Goal: Task Accomplishment & Management: Manage account settings

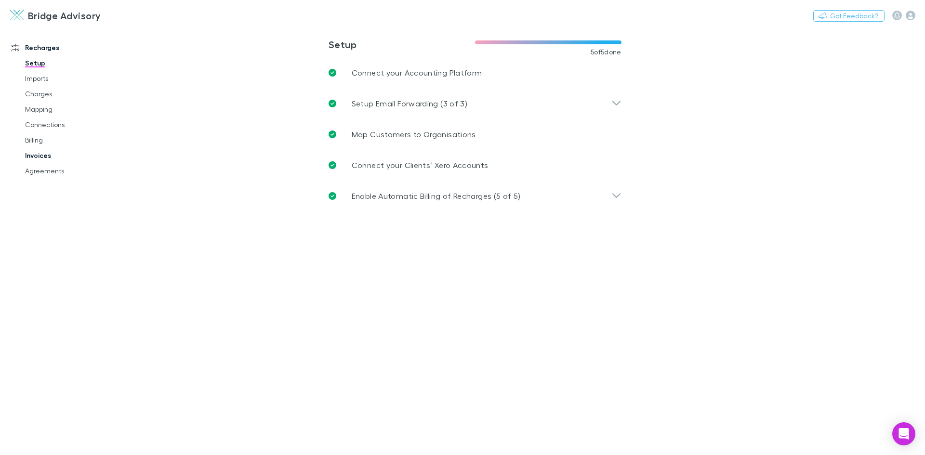
click at [45, 158] on link "Invoices" at bounding box center [72, 155] width 115 height 15
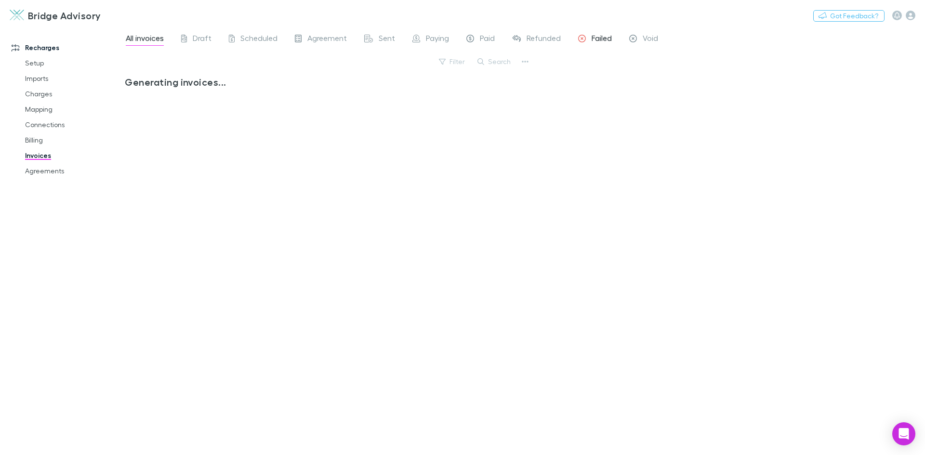
click at [599, 39] on span "Failed" at bounding box center [602, 39] width 20 height 13
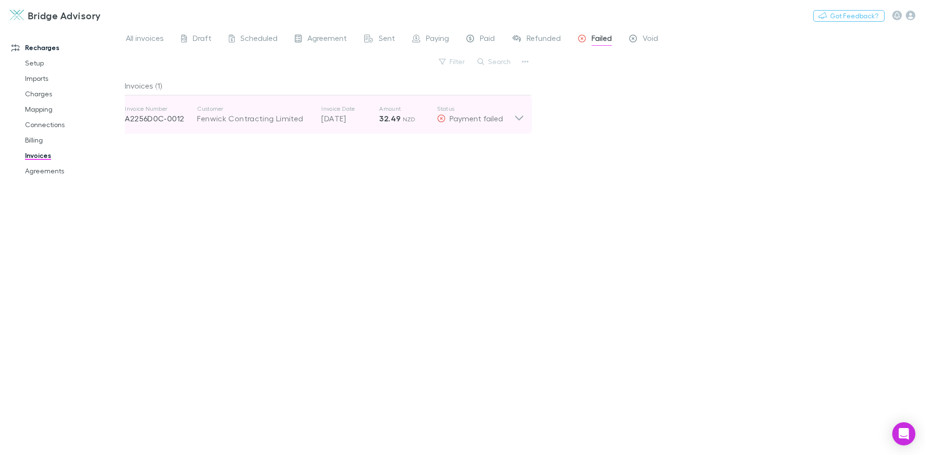
click at [519, 122] on icon at bounding box center [519, 114] width 10 height 19
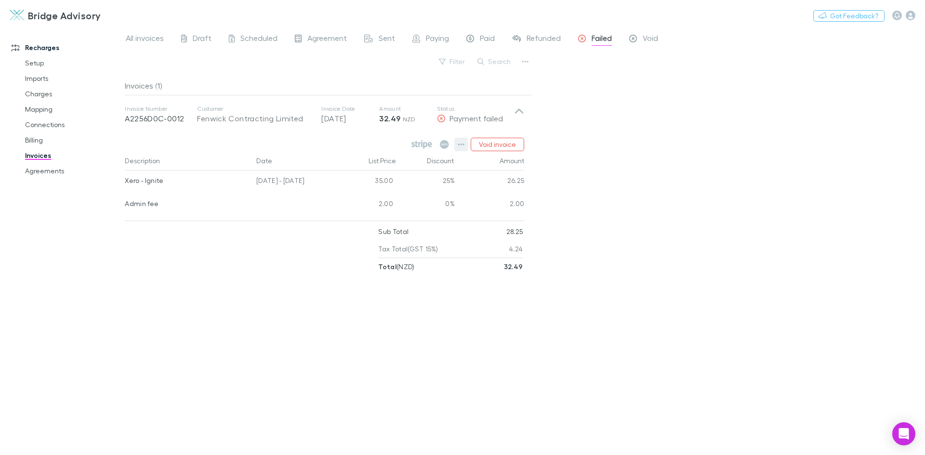
click at [466, 143] on button "button" at bounding box center [460, 144] width 13 height 13
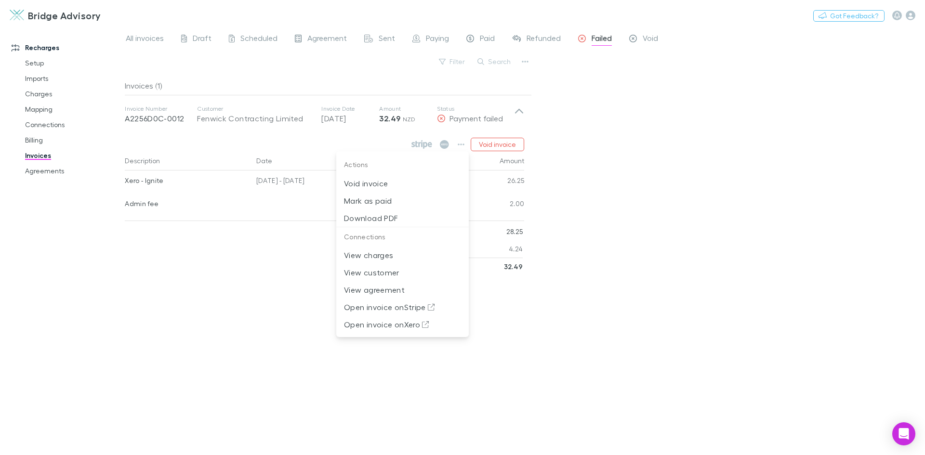
click at [630, 141] on div at bounding box center [462, 227] width 925 height 455
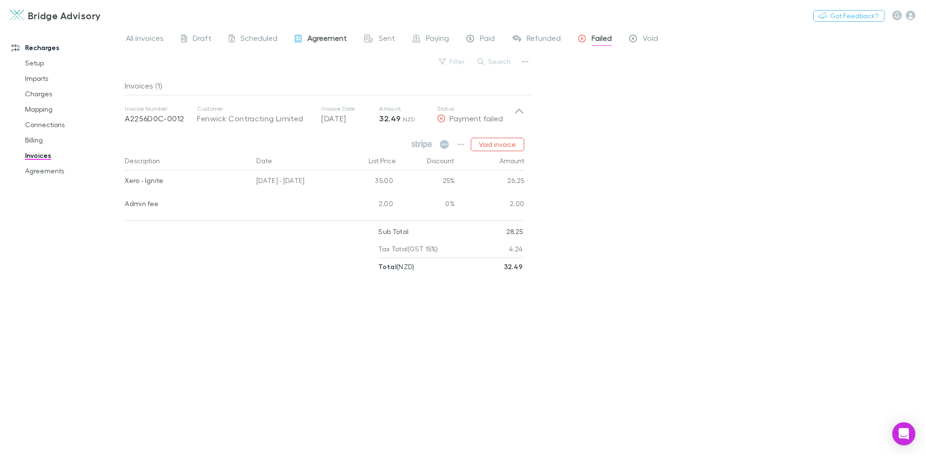
click at [334, 41] on span "Agreement" at bounding box center [327, 39] width 40 height 13
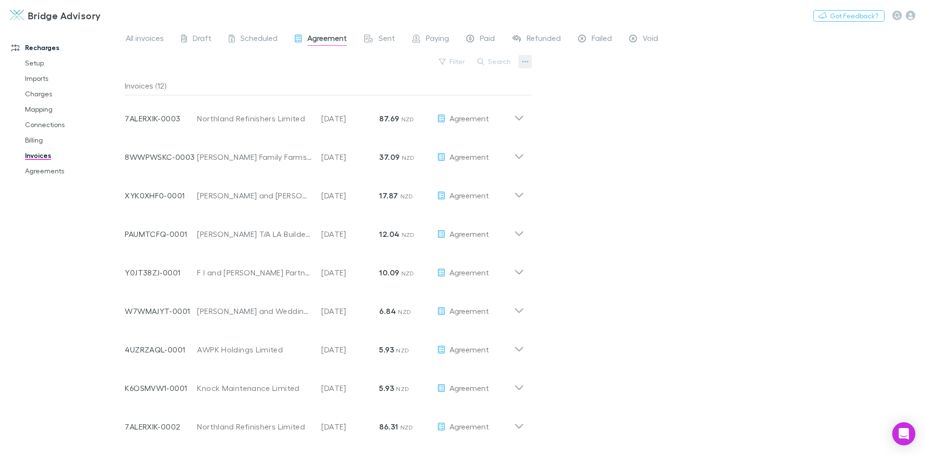
click at [524, 64] on icon "button" at bounding box center [525, 62] width 7 height 8
click at [487, 94] on p "Export invoices" at bounding box center [465, 93] width 117 height 12
click at [523, 63] on icon "button" at bounding box center [525, 62] width 7 height 8
click at [667, 107] on div at bounding box center [462, 227] width 925 height 455
click at [44, 109] on link "Mapping" at bounding box center [72, 109] width 115 height 15
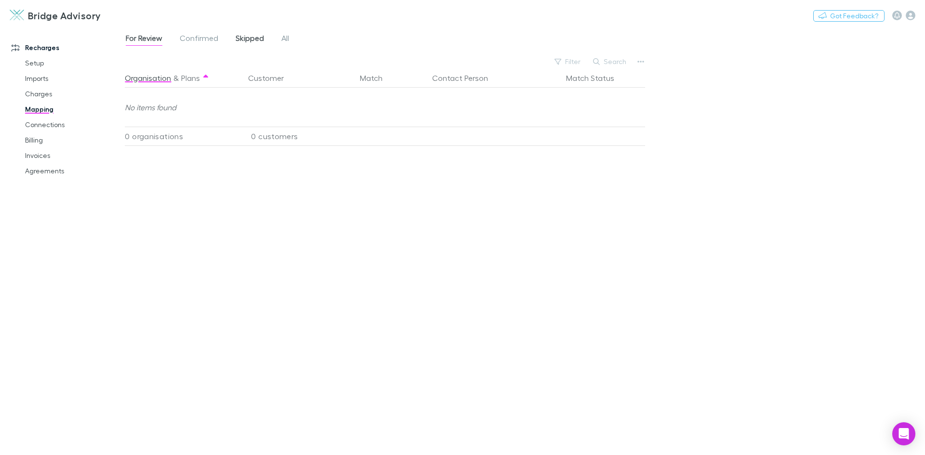
click at [249, 39] on span "Skipped" at bounding box center [250, 39] width 28 height 13
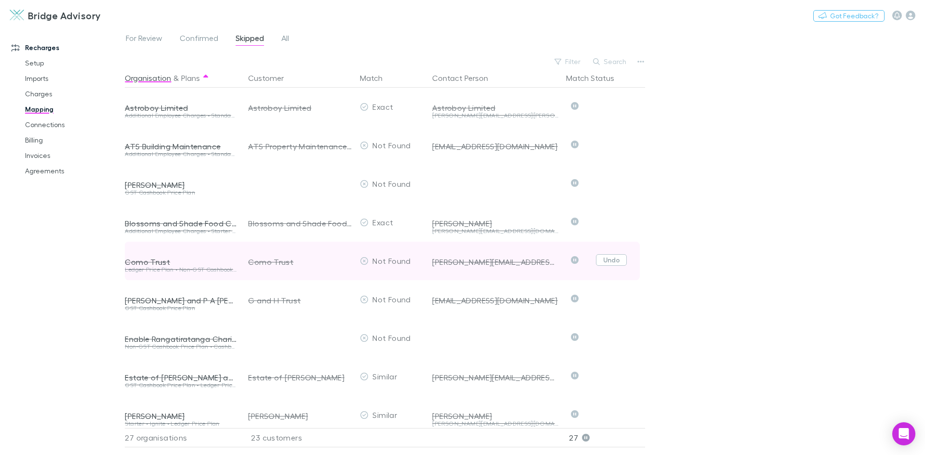
click at [618, 262] on button "Undo" at bounding box center [611, 260] width 31 height 12
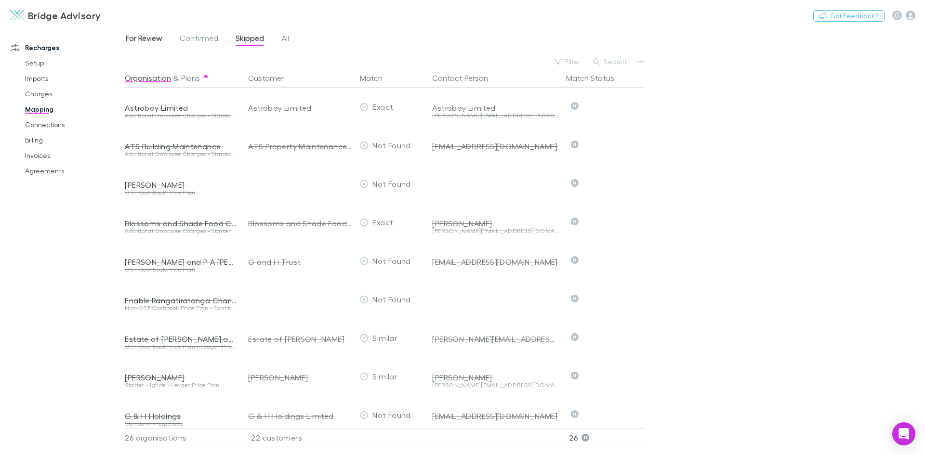
click at [147, 40] on span "For Review" at bounding box center [144, 39] width 37 height 13
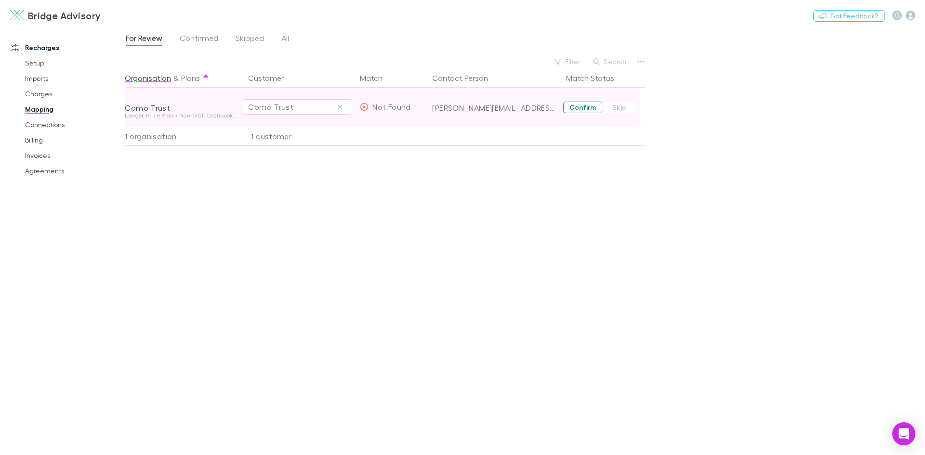
click at [578, 109] on button "Confirm" at bounding box center [582, 108] width 39 height 12
click at [40, 141] on link "Billing" at bounding box center [72, 140] width 115 height 15
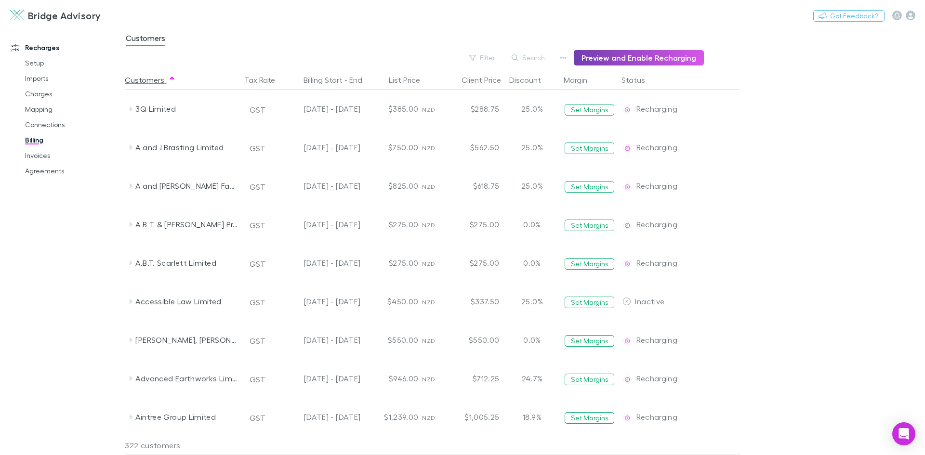
click at [653, 57] on button "Preview and Enable Recharging" at bounding box center [639, 57] width 130 height 15
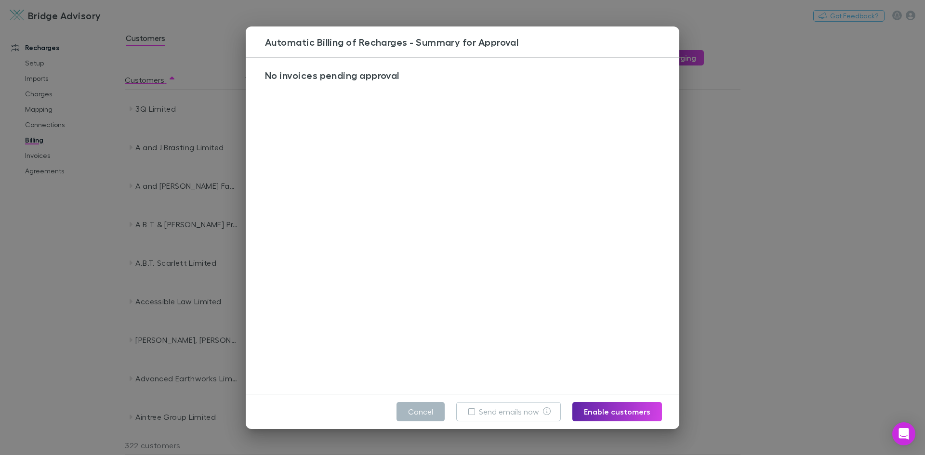
click at [427, 416] on button "Cancel" at bounding box center [421, 411] width 48 height 19
click at [746, 321] on div "[PERSON_NAME], [PERSON_NAME] GST [DATE] - [DATE] $550.00 NZD $550.00 0.0% Set M…" at bounding box center [452, 340] width 655 height 39
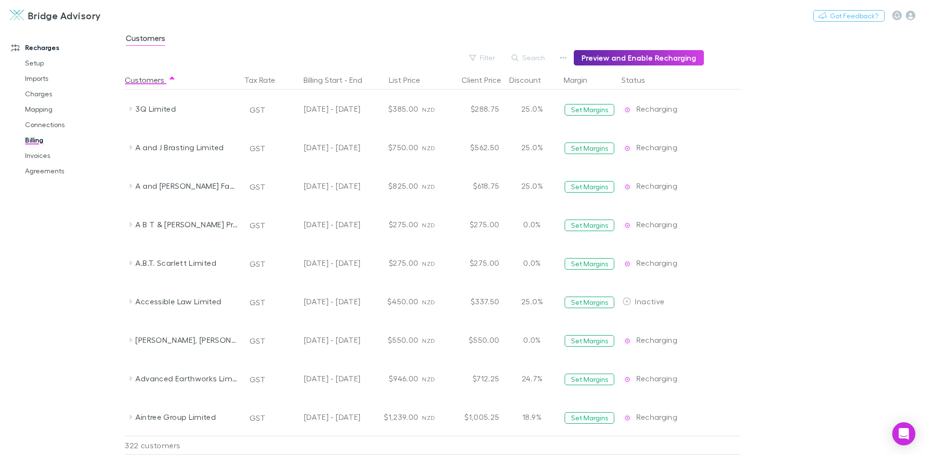
drag, startPoint x: 40, startPoint y: 93, endPoint x: 86, endPoint y: 217, distance: 132.7
click at [40, 93] on link "Charges" at bounding box center [72, 93] width 115 height 15
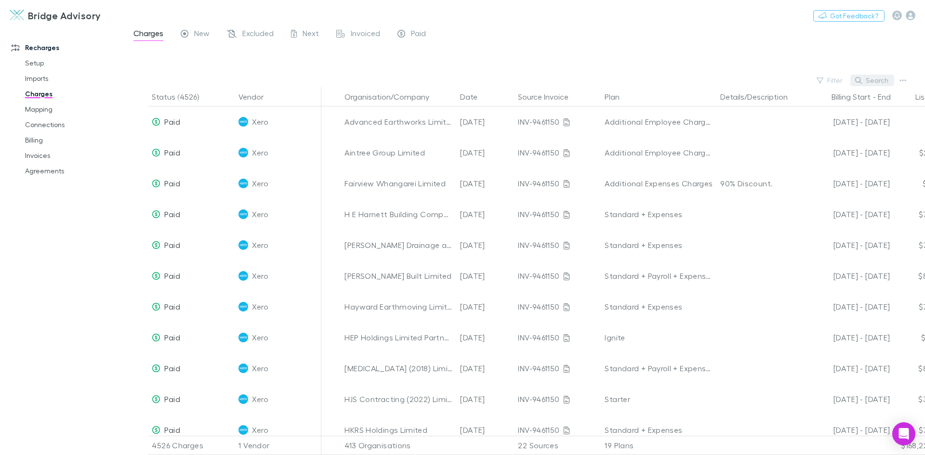
click at [871, 77] on button "Search" at bounding box center [873, 81] width 44 height 12
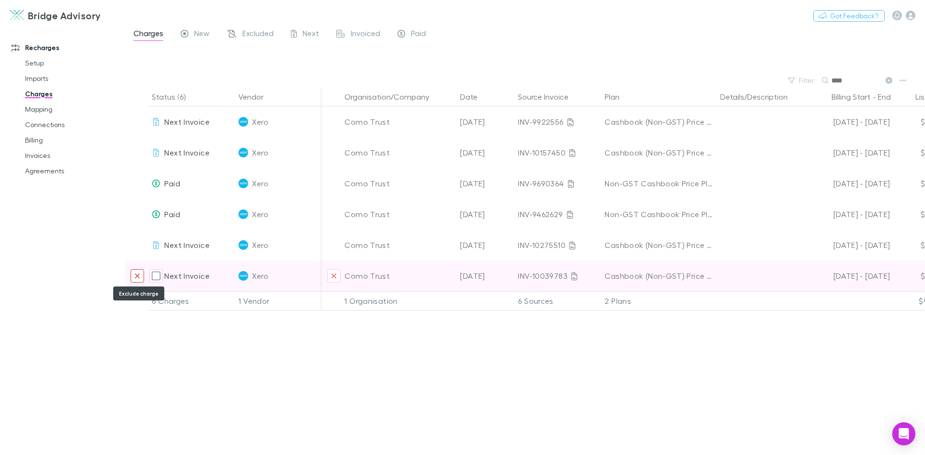
type input "****"
click at [137, 277] on icon "Exclude charge" at bounding box center [137, 276] width 5 height 5
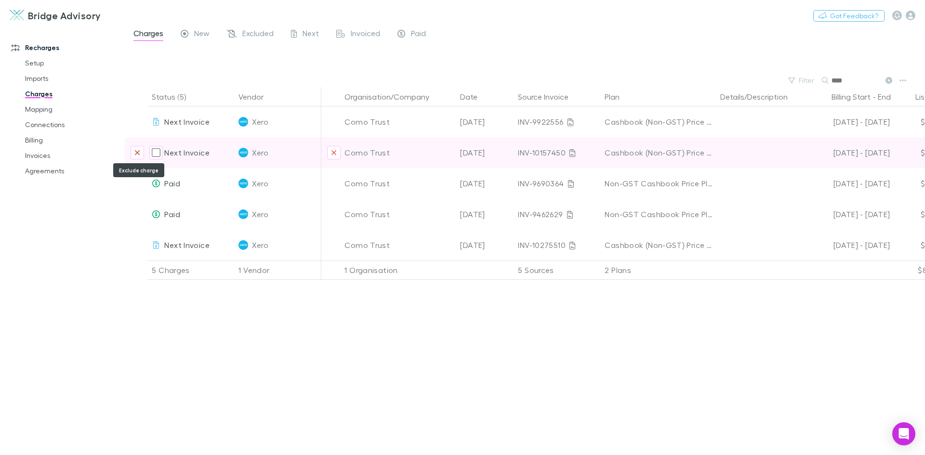
click at [137, 154] on icon "Exclude charge" at bounding box center [137, 152] width 5 height 5
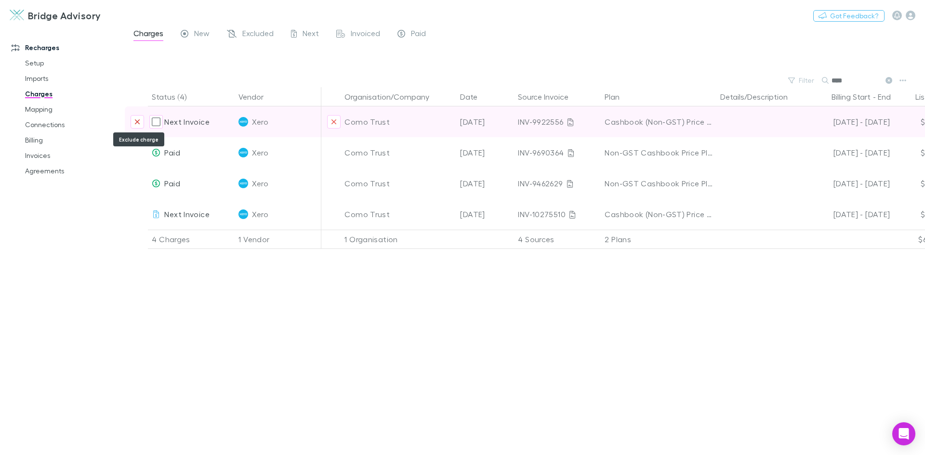
click at [137, 122] on icon "Exclude charge" at bounding box center [137, 122] width 5 height 5
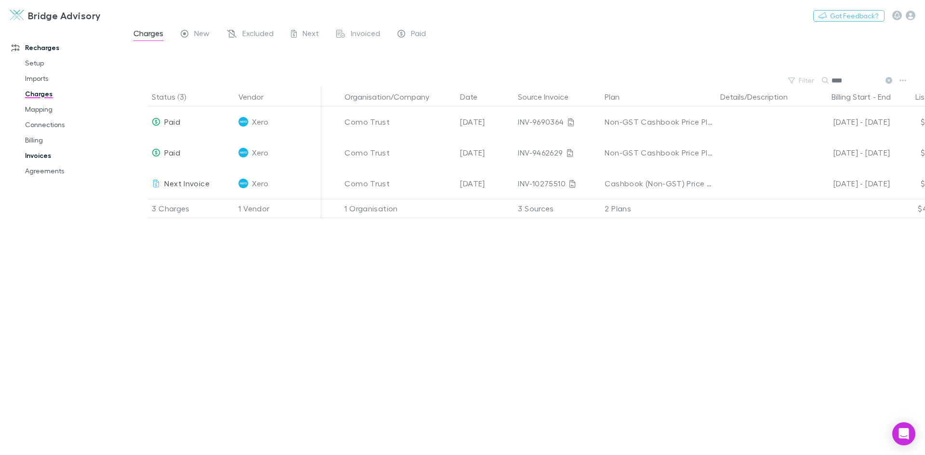
click at [37, 156] on link "Invoices" at bounding box center [72, 155] width 115 height 15
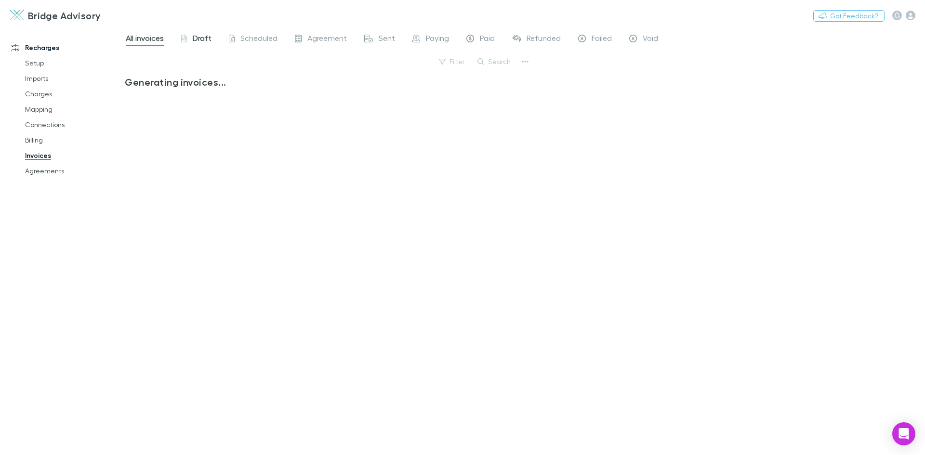
click at [201, 37] on span "Draft" at bounding box center [202, 39] width 19 height 13
click at [254, 42] on span "Scheduled" at bounding box center [258, 39] width 37 height 13
click at [253, 41] on span "Scheduled" at bounding box center [258, 39] width 37 height 13
click at [205, 37] on span "Draft" at bounding box center [202, 39] width 19 height 13
click at [243, 39] on span "Scheduled" at bounding box center [258, 39] width 37 height 13
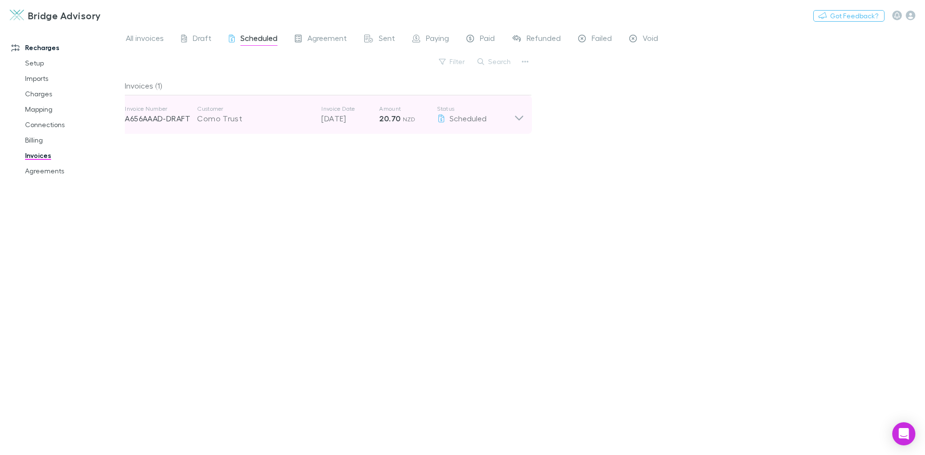
click at [521, 115] on icon at bounding box center [519, 114] width 10 height 19
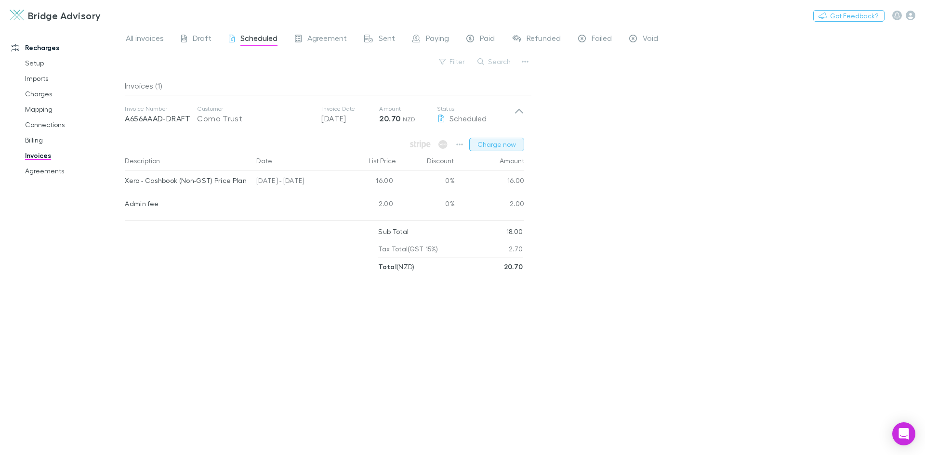
click at [504, 143] on button "Charge now" at bounding box center [496, 144] width 55 height 13
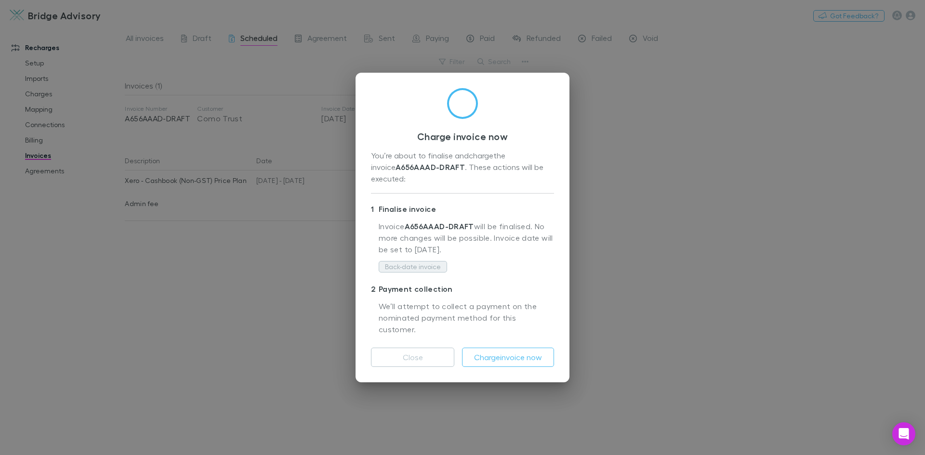
click at [435, 269] on button "Back-date invoice" at bounding box center [413, 267] width 68 height 12
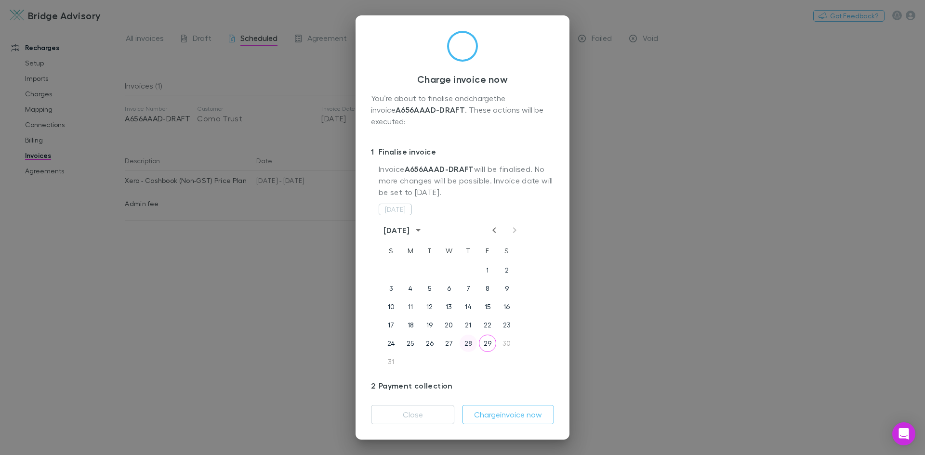
click at [470, 335] on button "28" at bounding box center [468, 343] width 17 height 17
click at [482, 335] on button "29" at bounding box center [487, 343] width 17 height 17
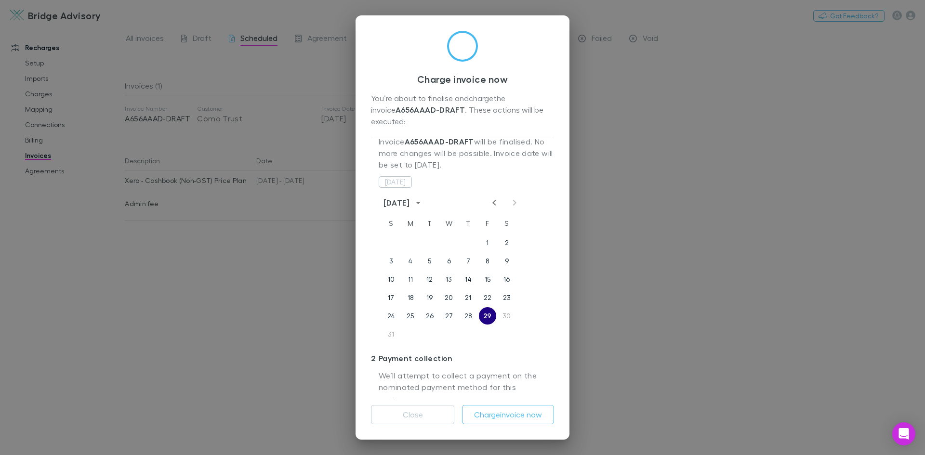
scroll to position [28, 0]
click at [506, 416] on button "Charge invoice now" at bounding box center [508, 414] width 92 height 19
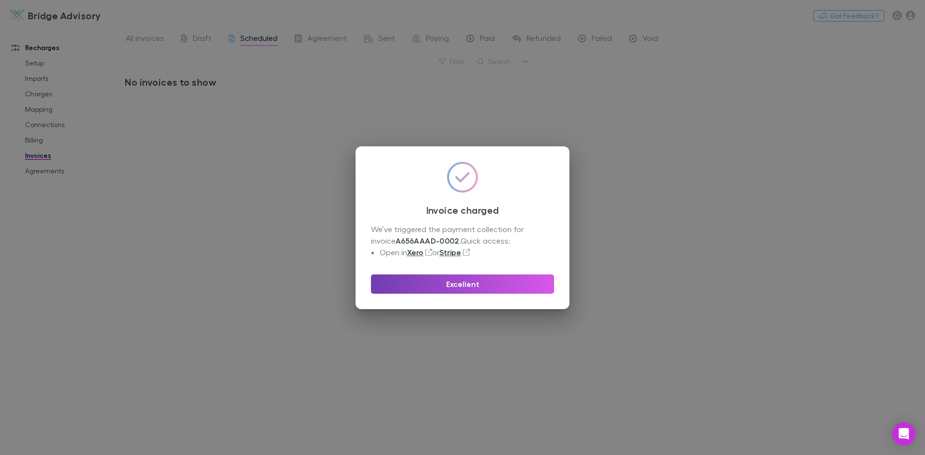
click at [470, 281] on button "Excellent" at bounding box center [462, 284] width 183 height 19
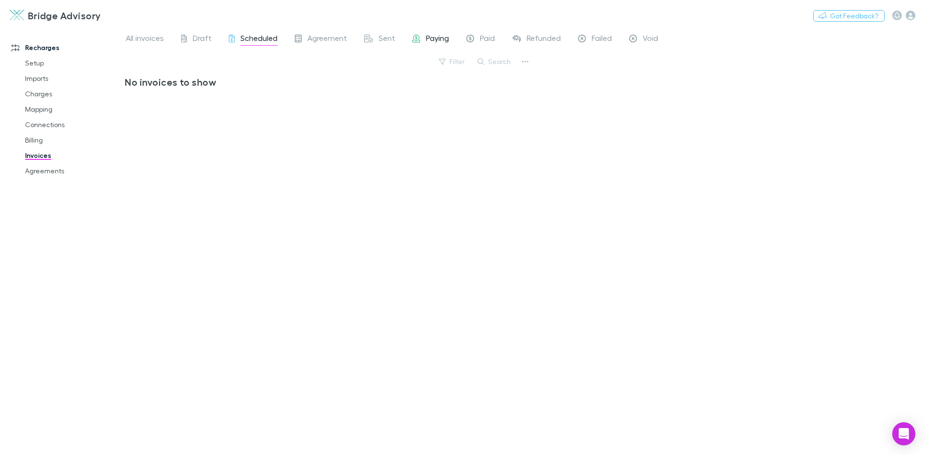
click at [433, 40] on span "Paying" at bounding box center [437, 39] width 23 height 13
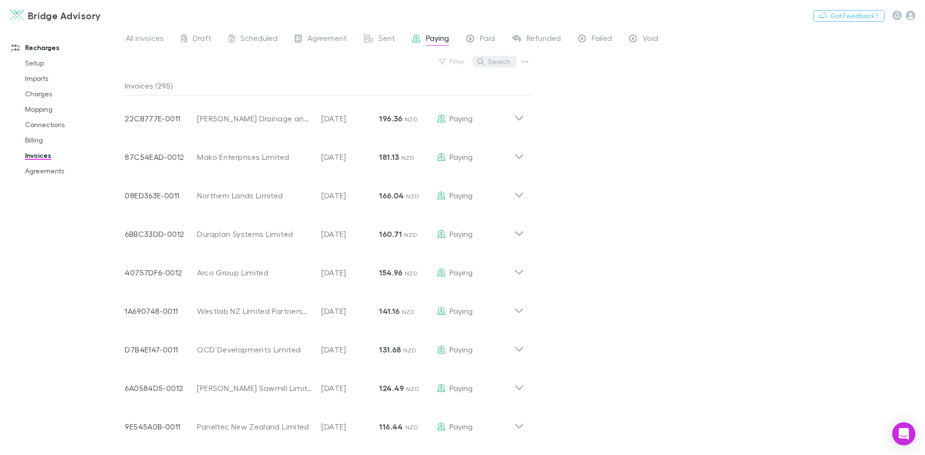
click at [501, 59] on button "Search" at bounding box center [495, 62] width 44 height 12
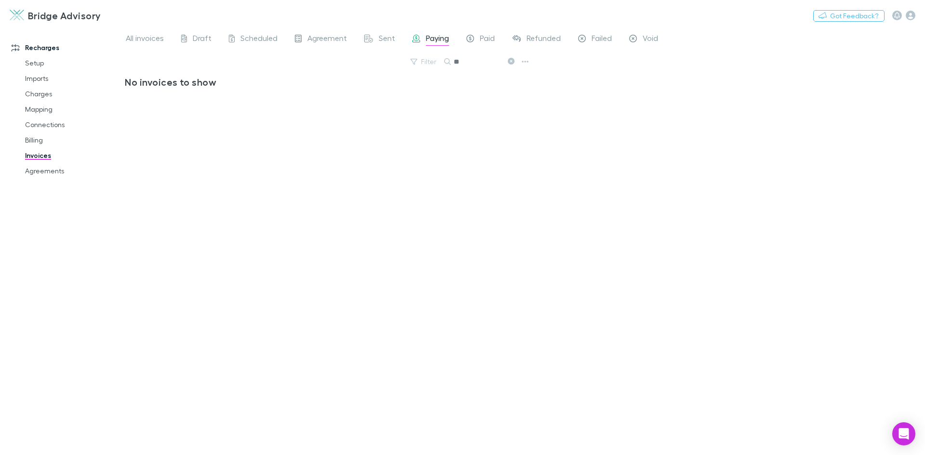
type input "*"
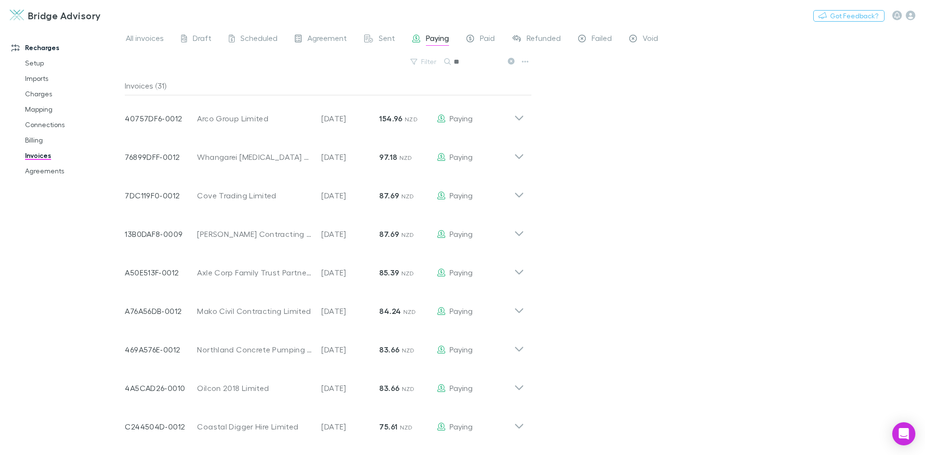
type input "*"
click at [35, 106] on link "Mapping" at bounding box center [72, 109] width 115 height 15
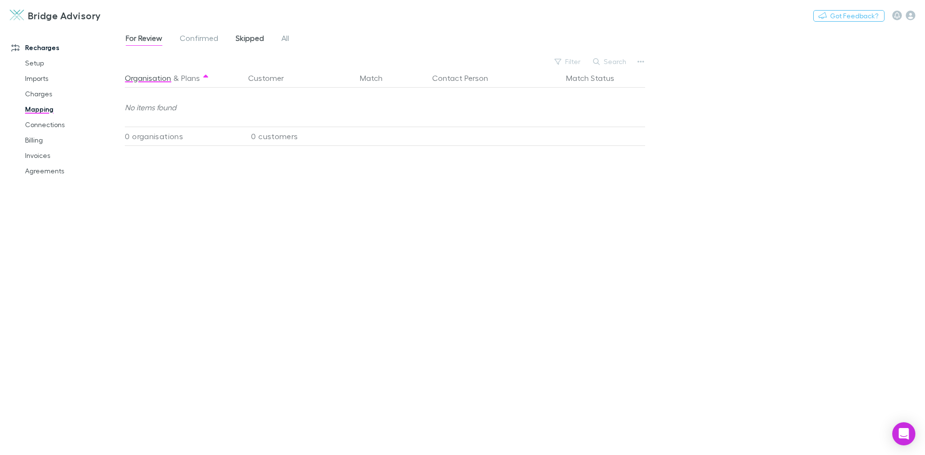
click at [244, 40] on span "Skipped" at bounding box center [250, 39] width 28 height 13
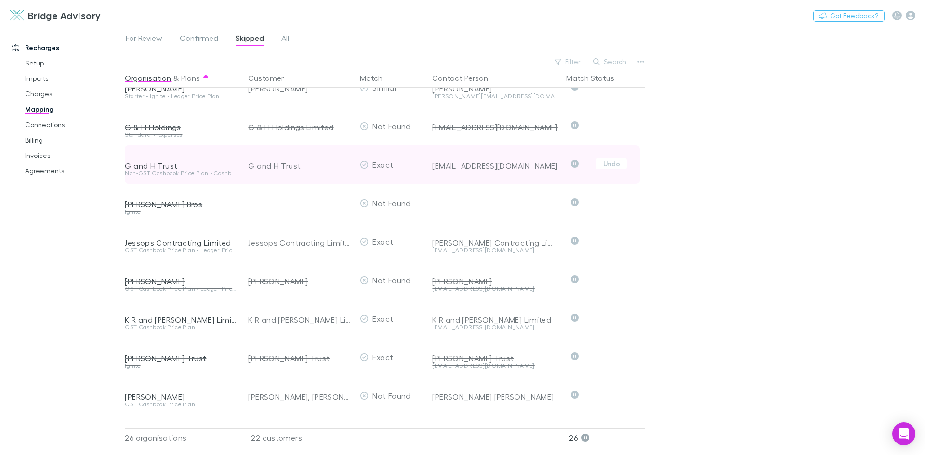
scroll to position [386, 0]
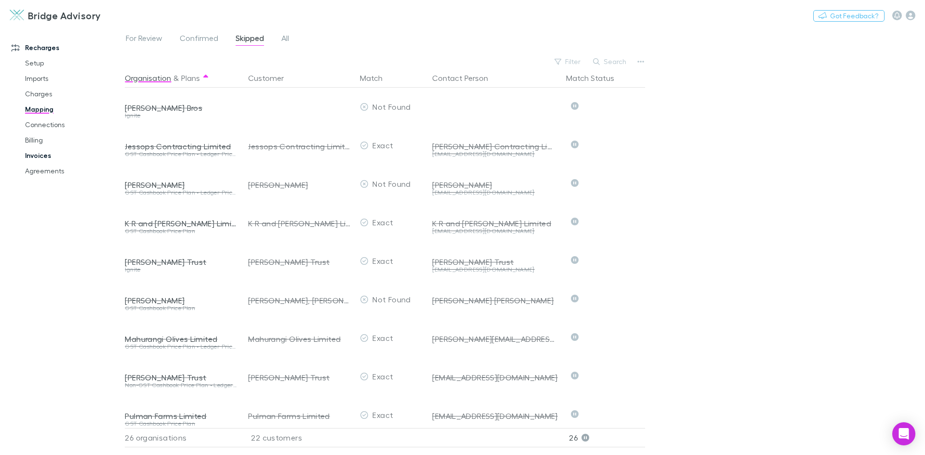
click at [50, 155] on link "Invoices" at bounding box center [72, 155] width 115 height 15
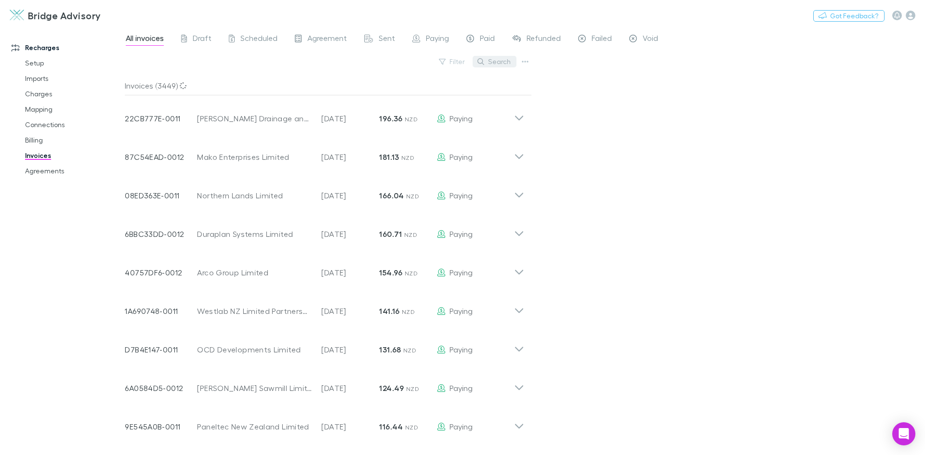
click at [508, 65] on button "Search" at bounding box center [495, 62] width 44 height 12
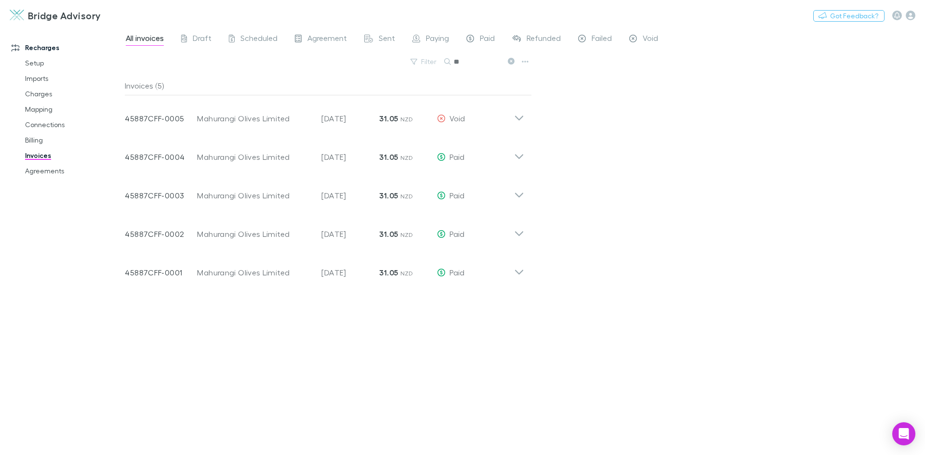
type input "*"
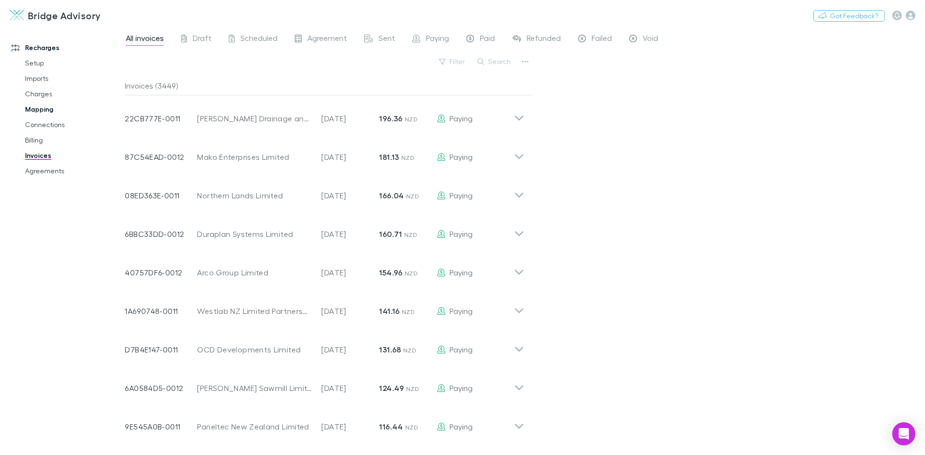
click at [42, 109] on link "Mapping" at bounding box center [72, 109] width 115 height 15
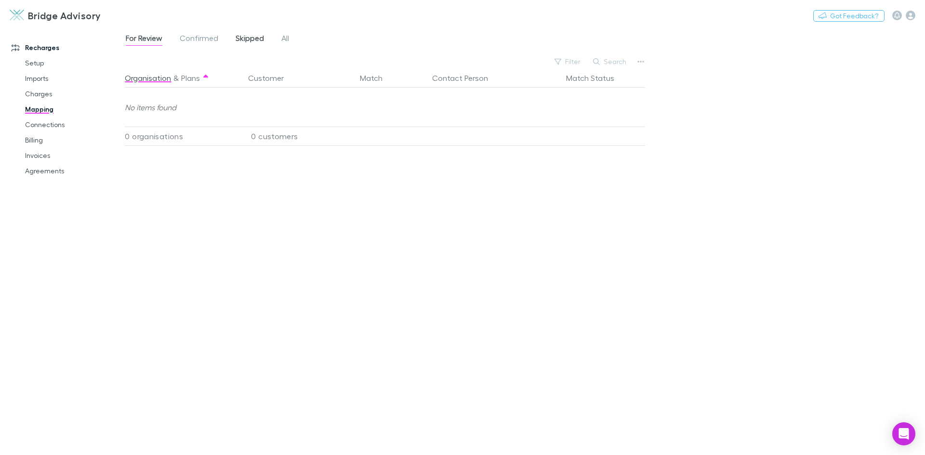
click at [244, 36] on span "Skipped" at bounding box center [250, 39] width 28 height 13
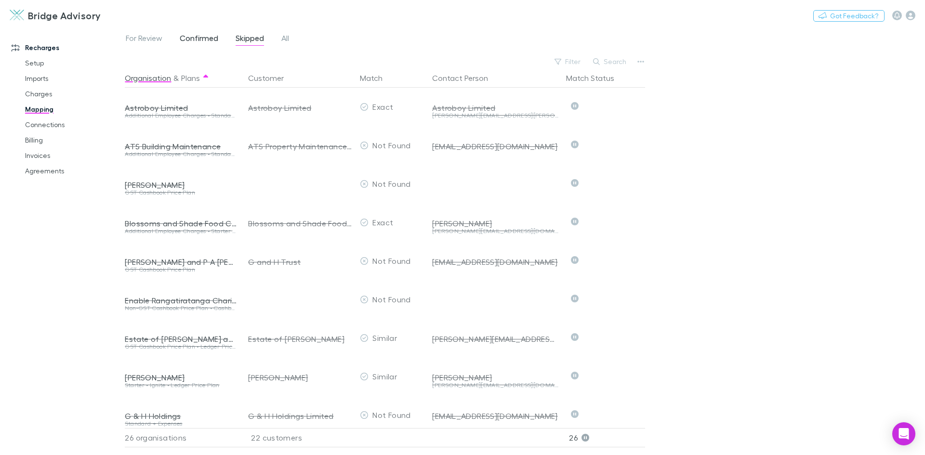
click at [213, 36] on span "Confirmed" at bounding box center [199, 39] width 39 height 13
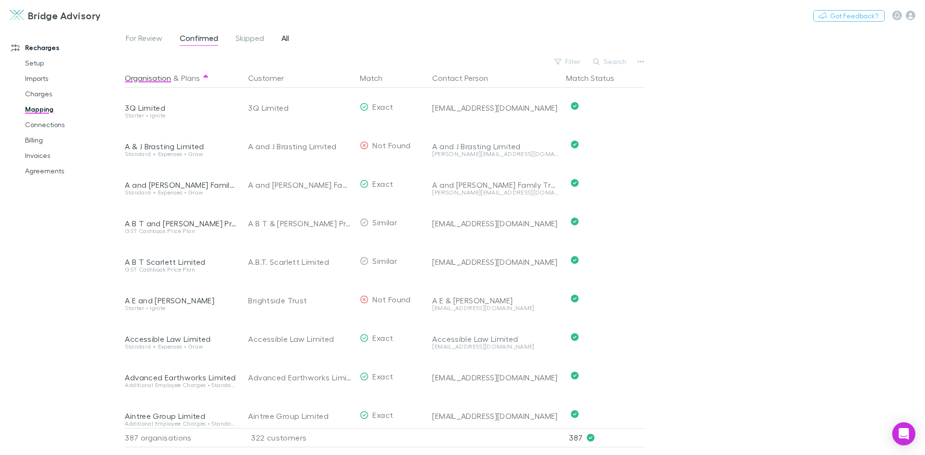
click at [284, 38] on span "All" at bounding box center [285, 39] width 8 height 13
click at [610, 59] on button "Search" at bounding box center [610, 62] width 44 height 12
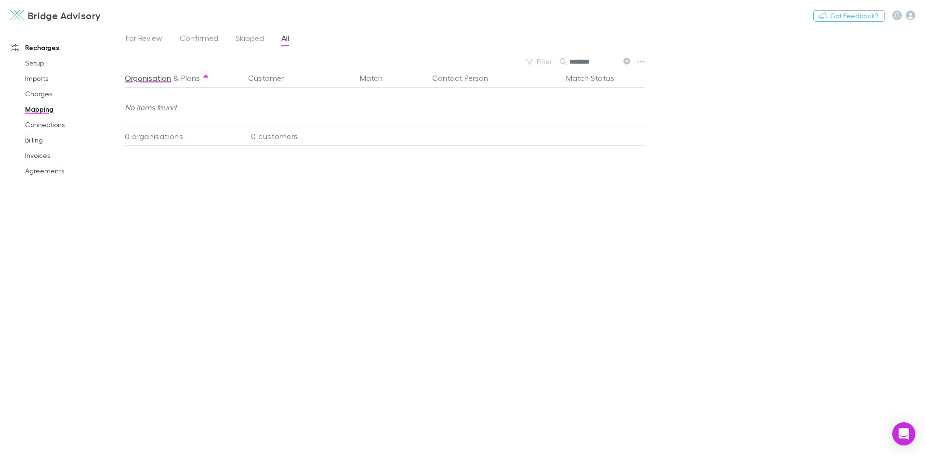
type input "********"
click at [45, 155] on link "Invoices" at bounding box center [72, 155] width 115 height 15
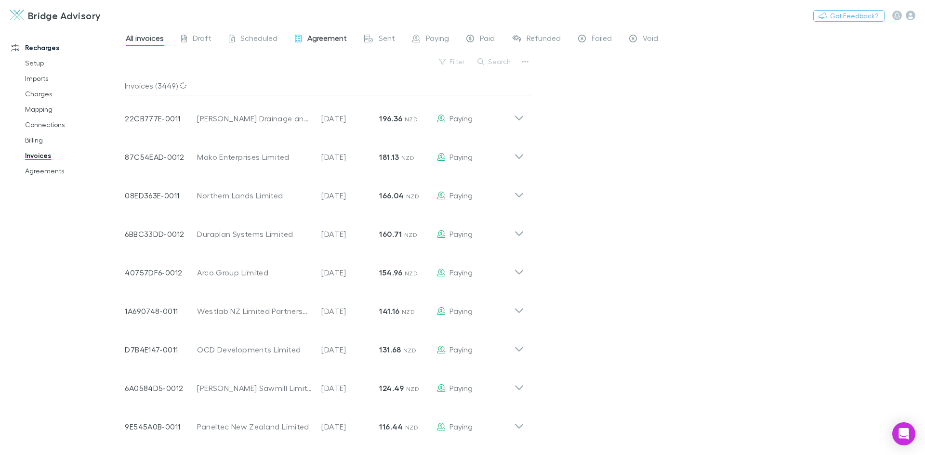
click at [319, 36] on span "Agreement" at bounding box center [327, 39] width 40 height 13
click at [502, 63] on button "Search" at bounding box center [495, 62] width 44 height 12
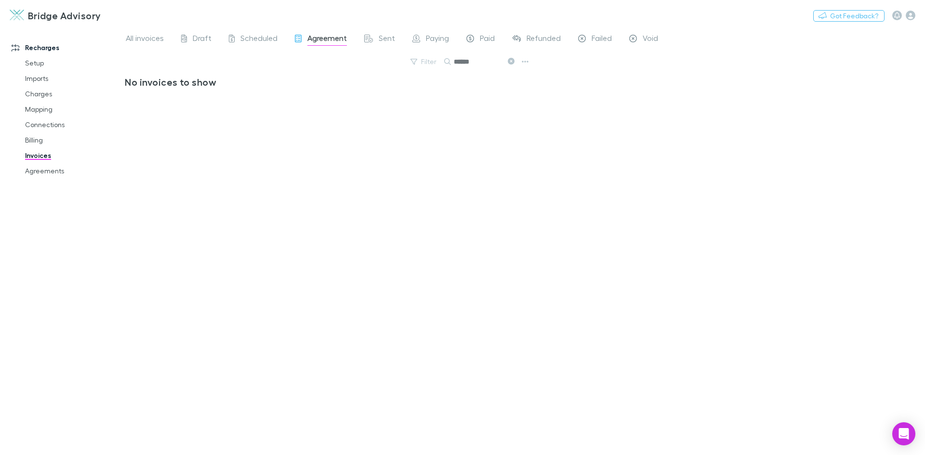
type input "******"
click at [146, 40] on span "All invoices" at bounding box center [145, 39] width 38 height 13
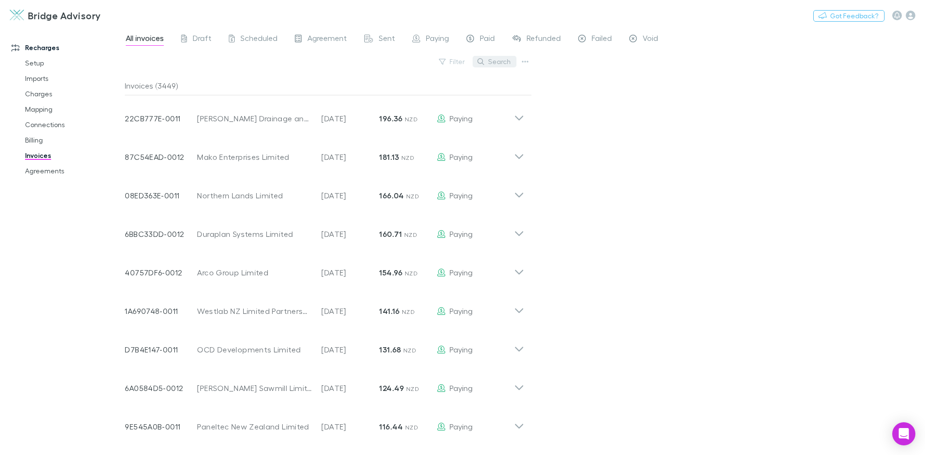
click at [500, 63] on button "Search" at bounding box center [495, 62] width 44 height 12
type input "******"
click at [528, 63] on icon "button" at bounding box center [525, 62] width 7 height 8
click at [492, 92] on p "Export invoices" at bounding box center [465, 93] width 117 height 12
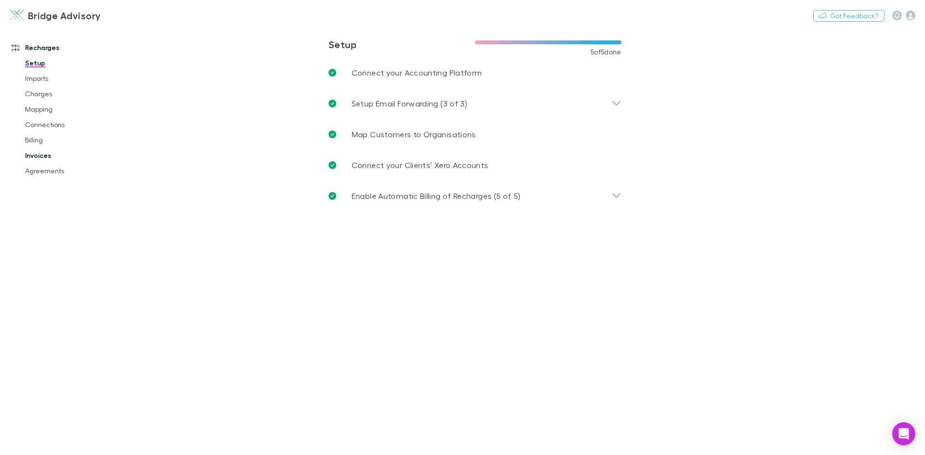
drag, startPoint x: 40, startPoint y: 156, endPoint x: 80, endPoint y: 150, distance: 40.9
click at [40, 156] on link "Invoices" at bounding box center [72, 155] width 115 height 15
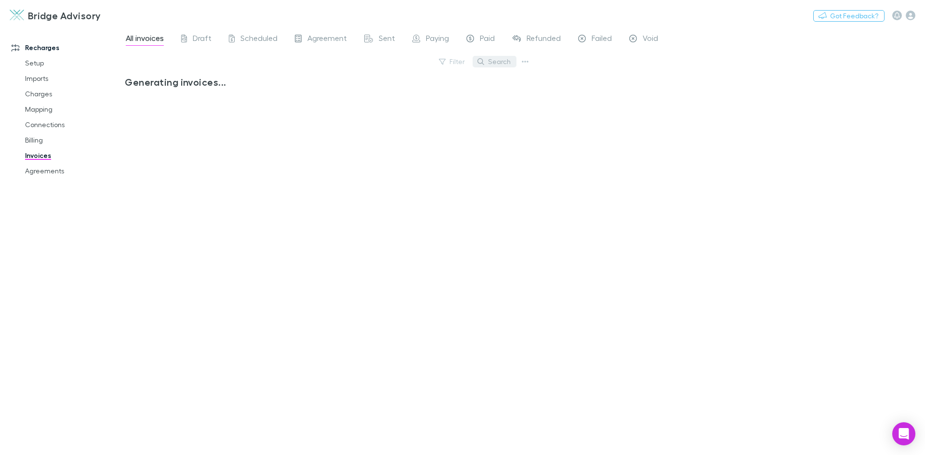
click at [494, 63] on button "Search" at bounding box center [495, 62] width 44 height 12
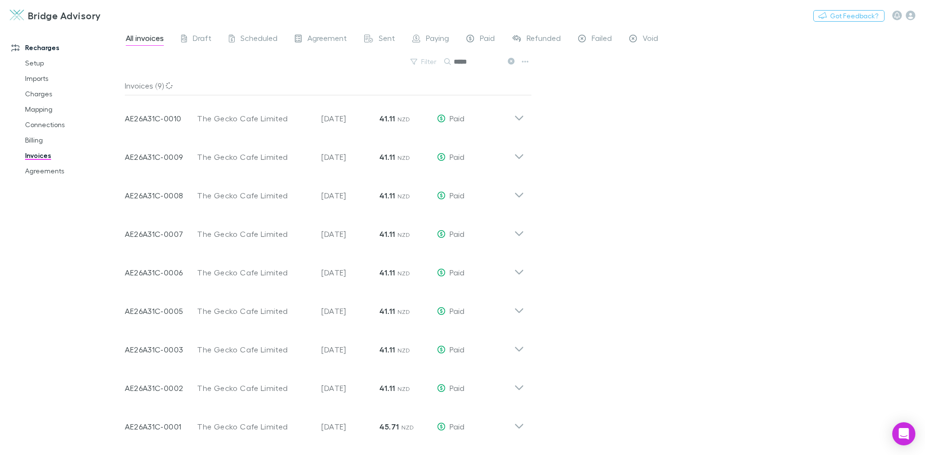
type input "*****"
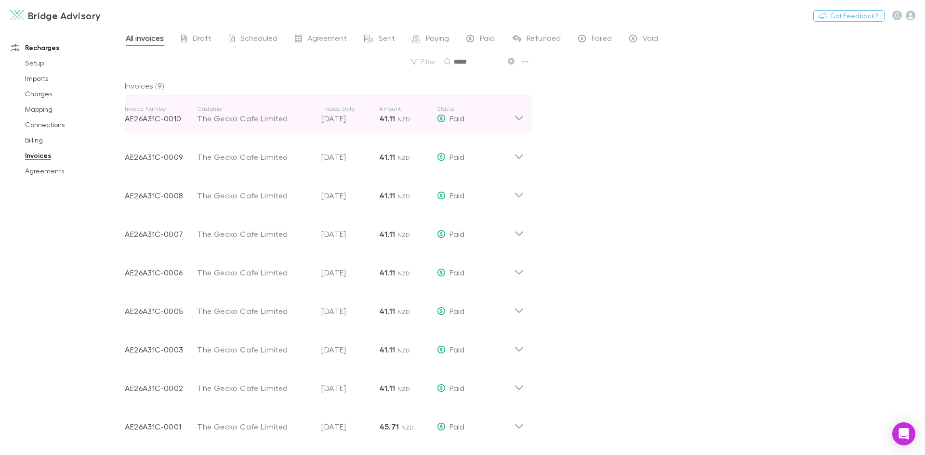
click at [520, 120] on icon at bounding box center [519, 118] width 8 height 5
